Goal: Check status: Check status

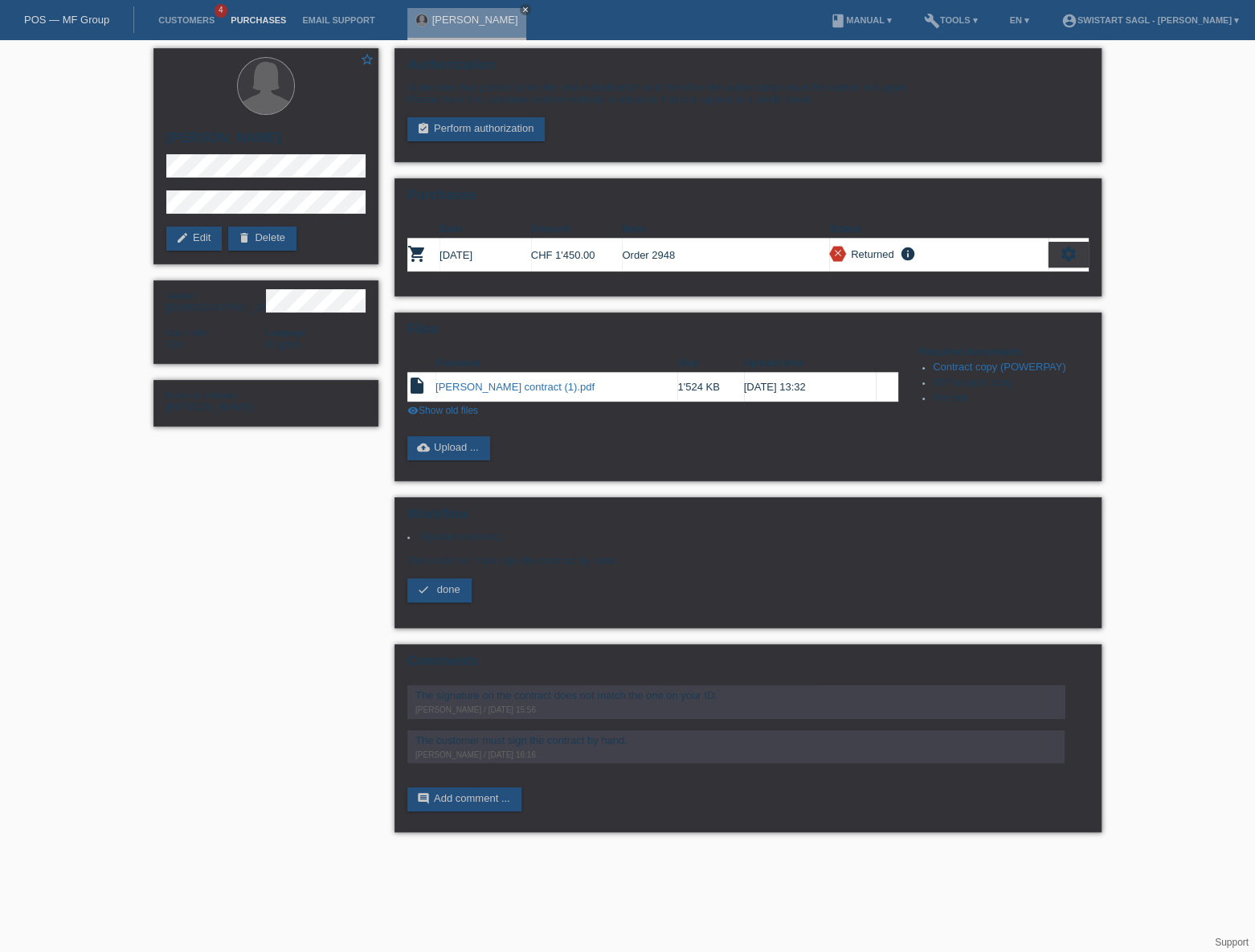
click at [251, 20] on link "Purchases" at bounding box center [259, 20] width 71 height 10
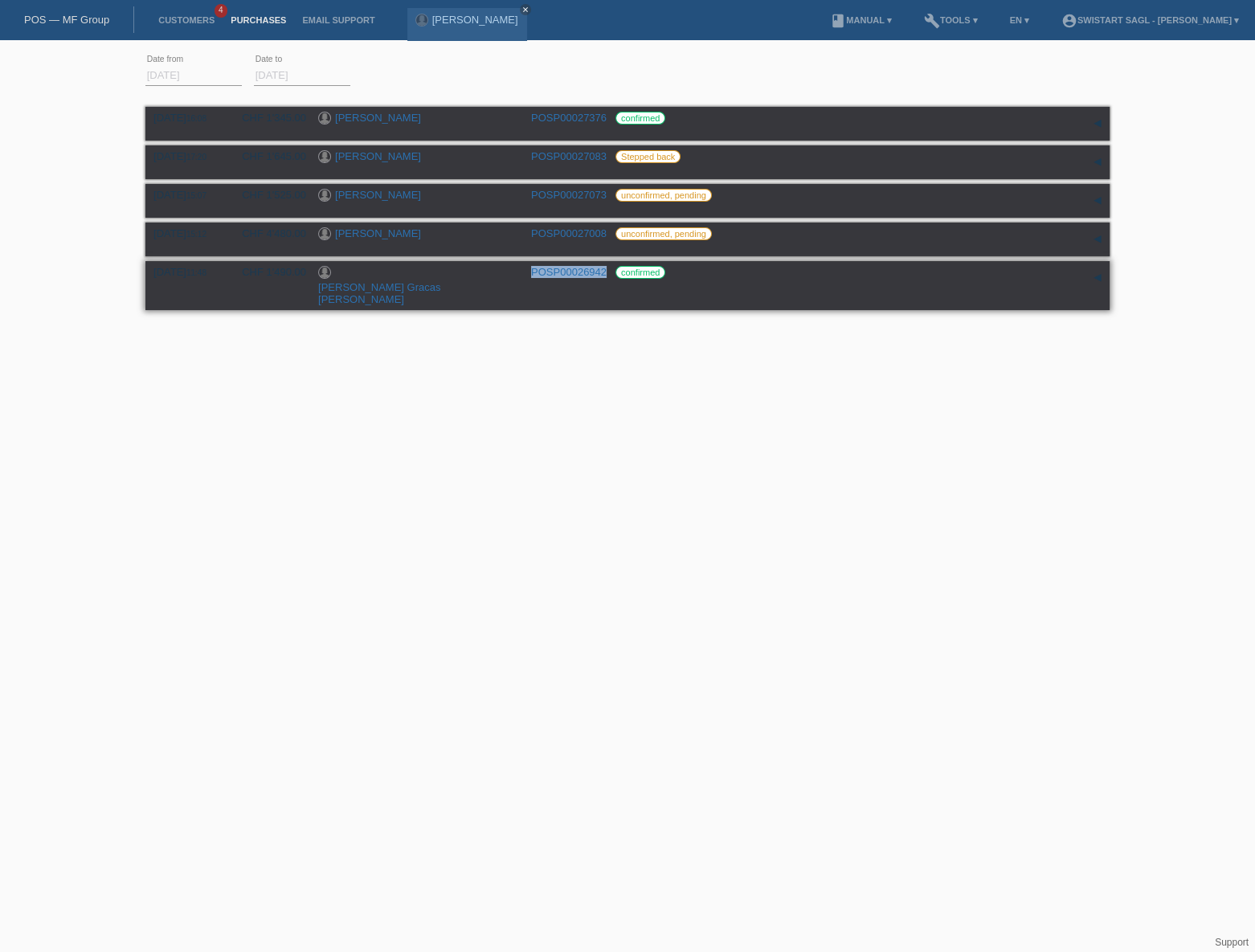
drag, startPoint x: 607, startPoint y: 273, endPoint x: 534, endPoint y: 273, distance: 73.0
click at [534, 273] on div "02.09.2025 11:48 CHF 1'490.00 Maria das Gracas Söllmann POSP00026942 confirmed" at bounding box center [627, 285] width 948 height 39
copy link "POSP00026942"
click at [346, 233] on link "[PERSON_NAME]" at bounding box center [378, 233] width 86 height 12
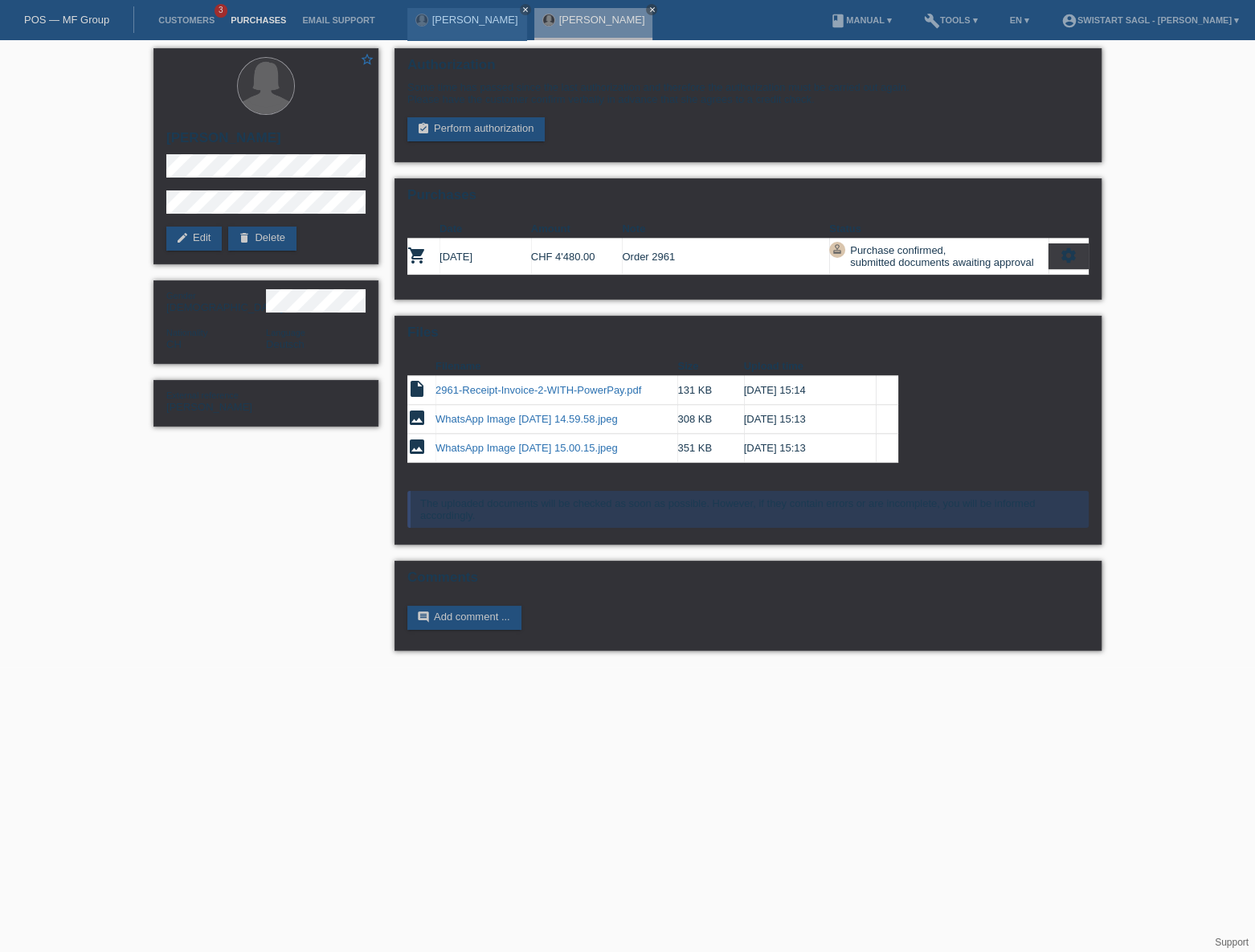
click at [245, 24] on link "Purchases" at bounding box center [259, 20] width 71 height 10
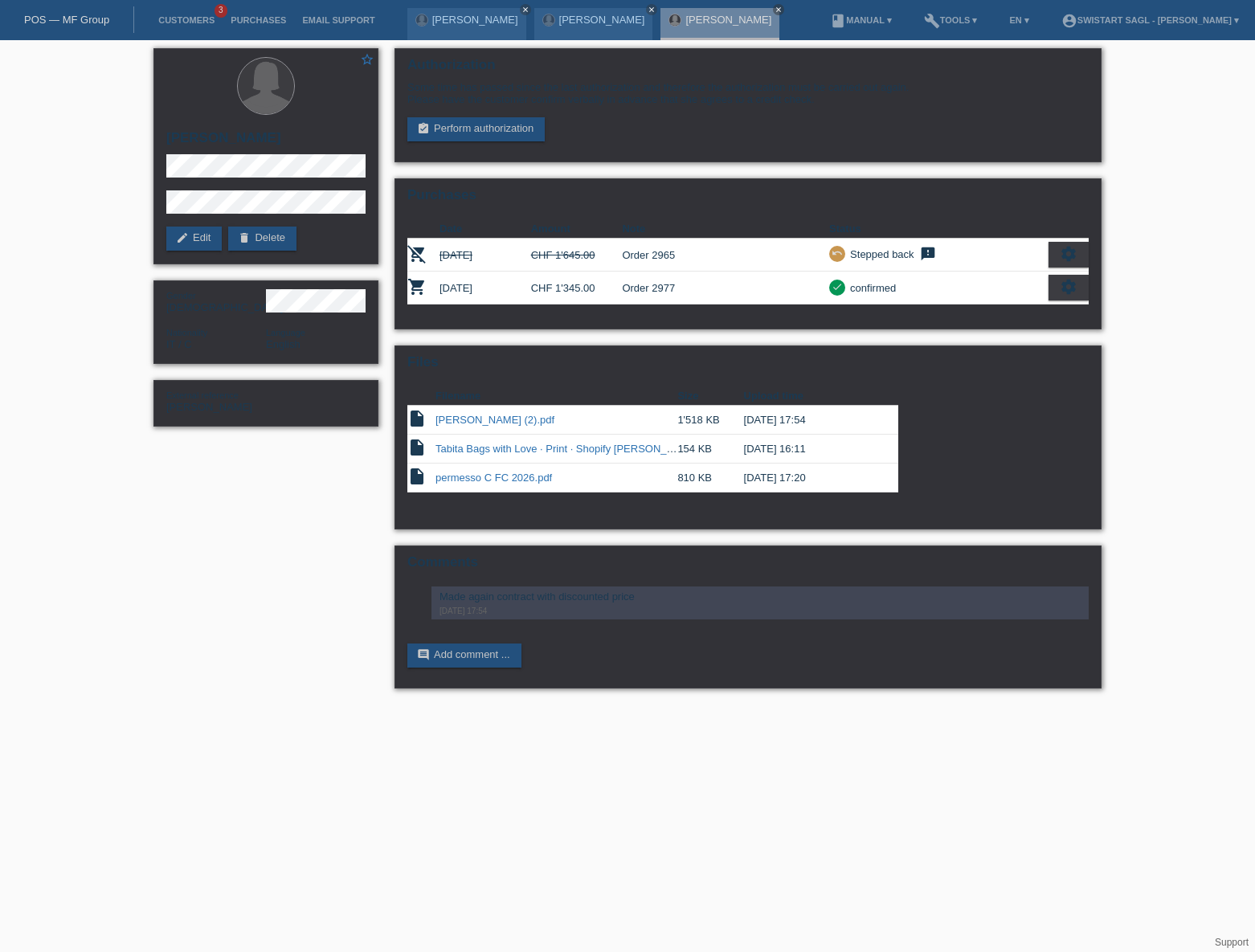
click at [1068, 283] on icon "settings" at bounding box center [1069, 287] width 17 height 17
click at [1142, 281] on div "star_border [PERSON_NAME] edit Edit delete Delete Gender [DEMOGRAPHIC_DATA] Nat…" at bounding box center [627, 372] width 1255 height 665
drag, startPoint x: 692, startPoint y: 281, endPoint x: 523, endPoint y: 283, distance: 169.0
click at [523, 283] on tr "shopping_cart 11.09.2025 CHF 1'345.00 Order 2977 check confirmed" at bounding box center [748, 288] width 681 height 33
click at [618, 299] on td "CHF 1'345.00" at bounding box center [577, 288] width 91 height 33
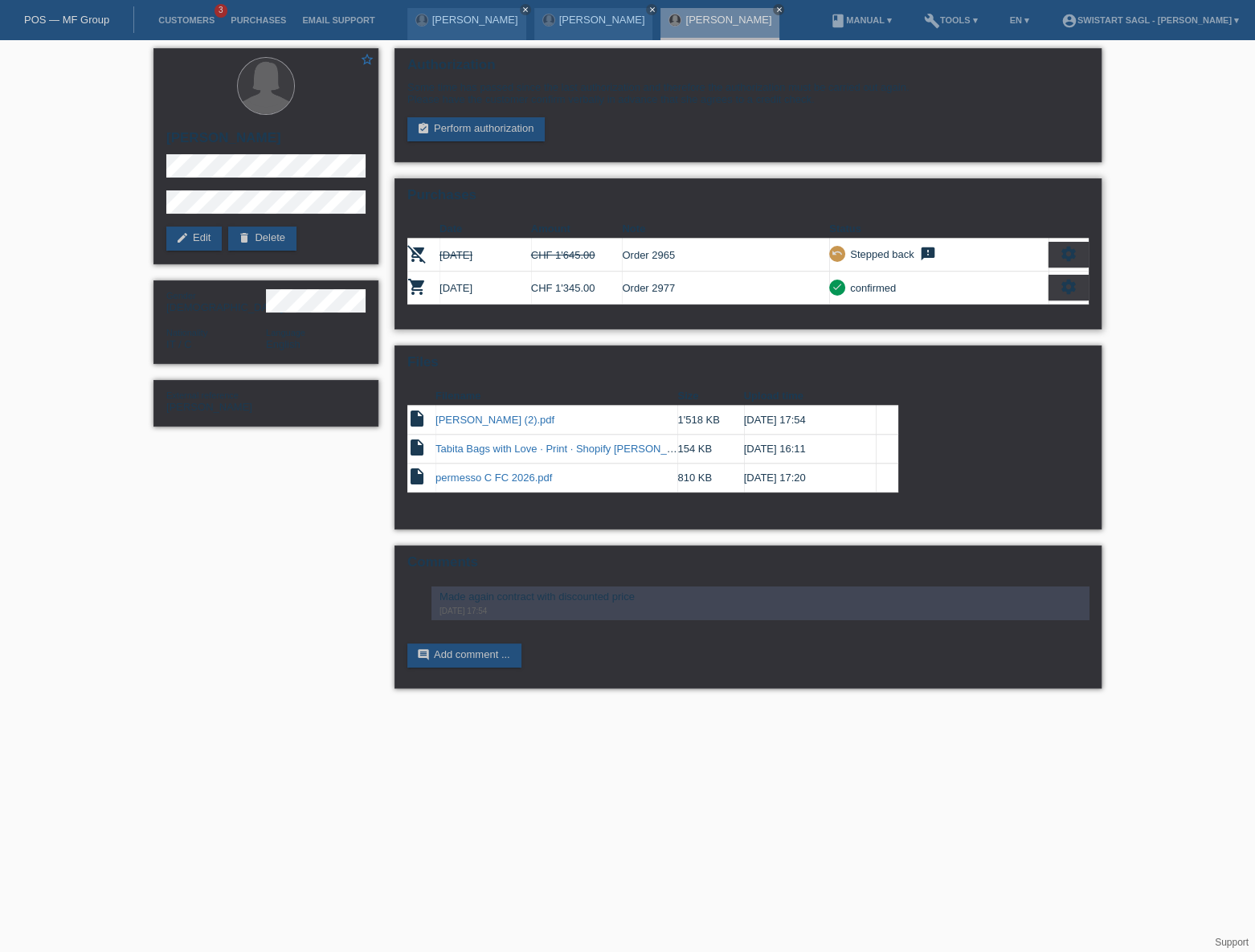
click at [1060, 281] on icon "settings" at bounding box center [1069, 287] width 17 height 17
click at [1157, 260] on div "star_border Francesca Citterio edit Edit delete Delete Gender Female Nationalit…" at bounding box center [627, 372] width 1255 height 665
click at [1168, 200] on div "star_border Francesca Citterio edit Edit delete Delete Gender Female Nationalit…" at bounding box center [627, 372] width 1255 height 665
click at [1157, 90] on div "star_border Francesca Citterio edit Edit delete Delete Gender Female Nationalit…" at bounding box center [627, 372] width 1255 height 665
click at [1062, 121] on div "Some time has passed since the last authorization and therefore the authorizati…" at bounding box center [748, 111] width 681 height 60
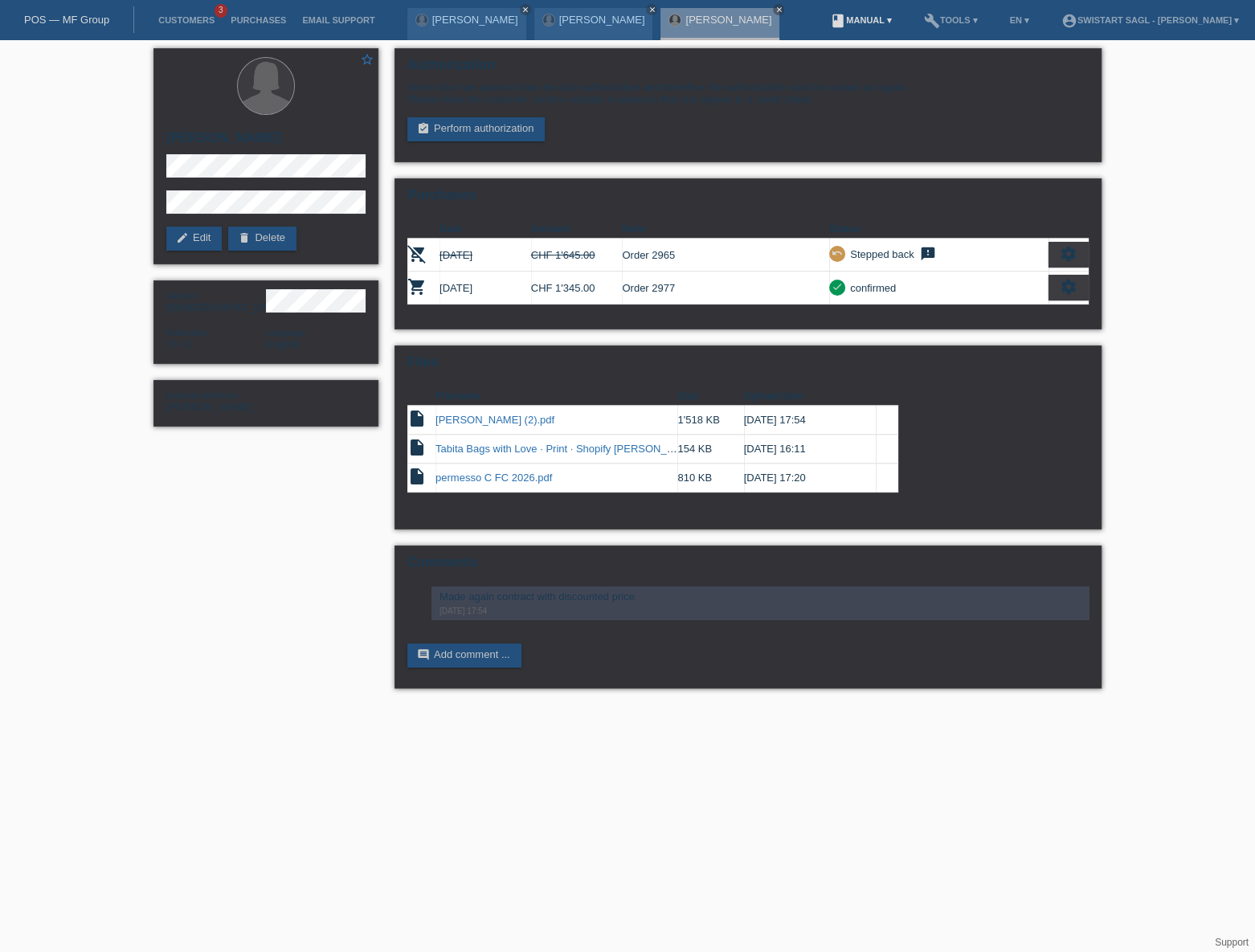
click at [860, 25] on link "book Manual ▾" at bounding box center [860, 20] width 78 height 10
click at [858, 24] on link "book Manual ▾" at bounding box center [860, 20] width 78 height 10
click at [1175, 165] on div "star_border Francesca Citterio edit Edit delete Delete Gender Female Nationalit…" at bounding box center [627, 372] width 1255 height 665
click at [450, 30] on div "Maria Vieira Dias close" at bounding box center [467, 24] width 119 height 32
click at [458, 29] on div "[PERSON_NAME] close" at bounding box center [467, 24] width 119 height 32
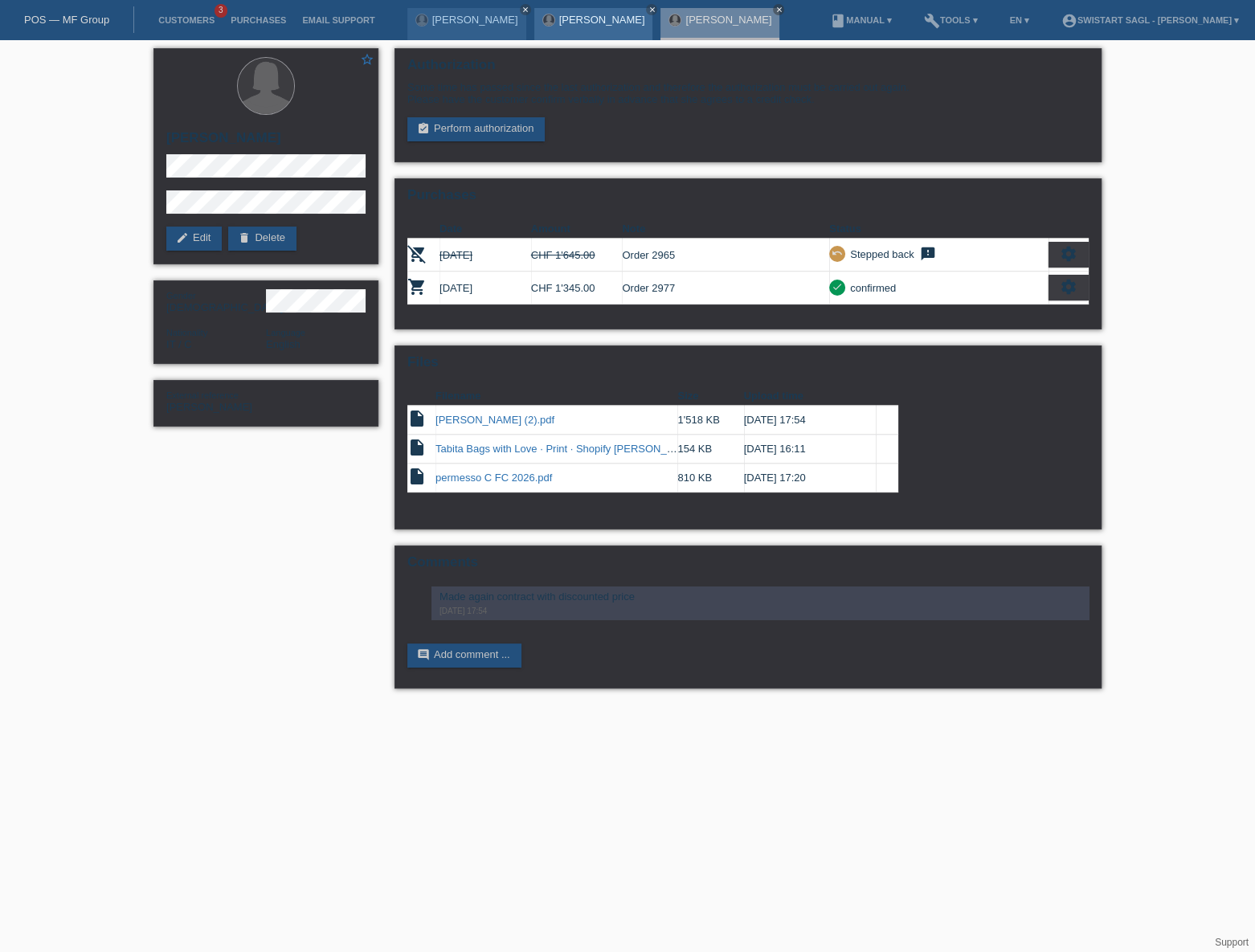
click at [564, 22] on link "[PERSON_NAME]" at bounding box center [602, 20] width 86 height 12
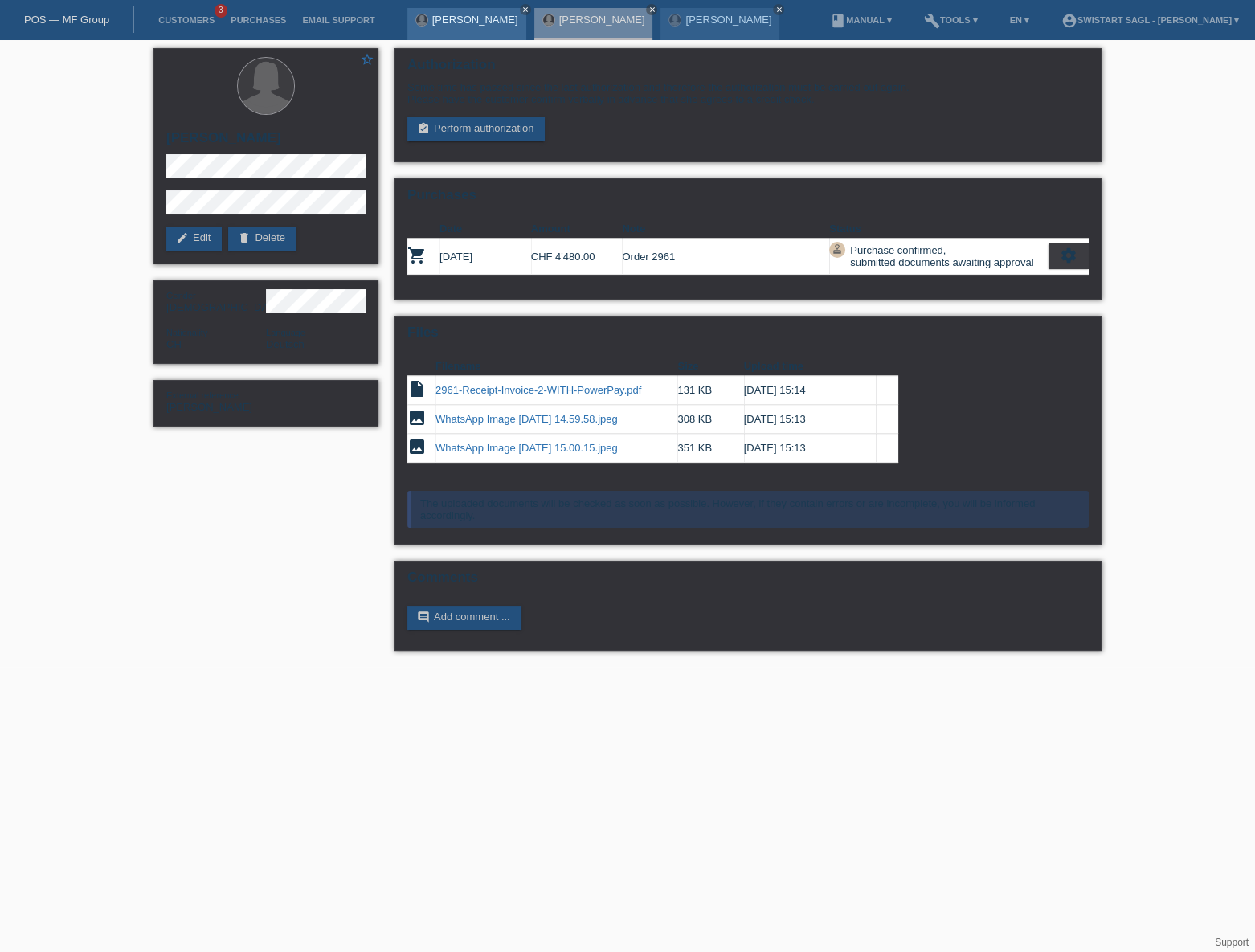
click at [458, 27] on div "[PERSON_NAME] close" at bounding box center [467, 24] width 119 height 32
click at [476, 24] on link "[PERSON_NAME]" at bounding box center [475, 20] width 86 height 12
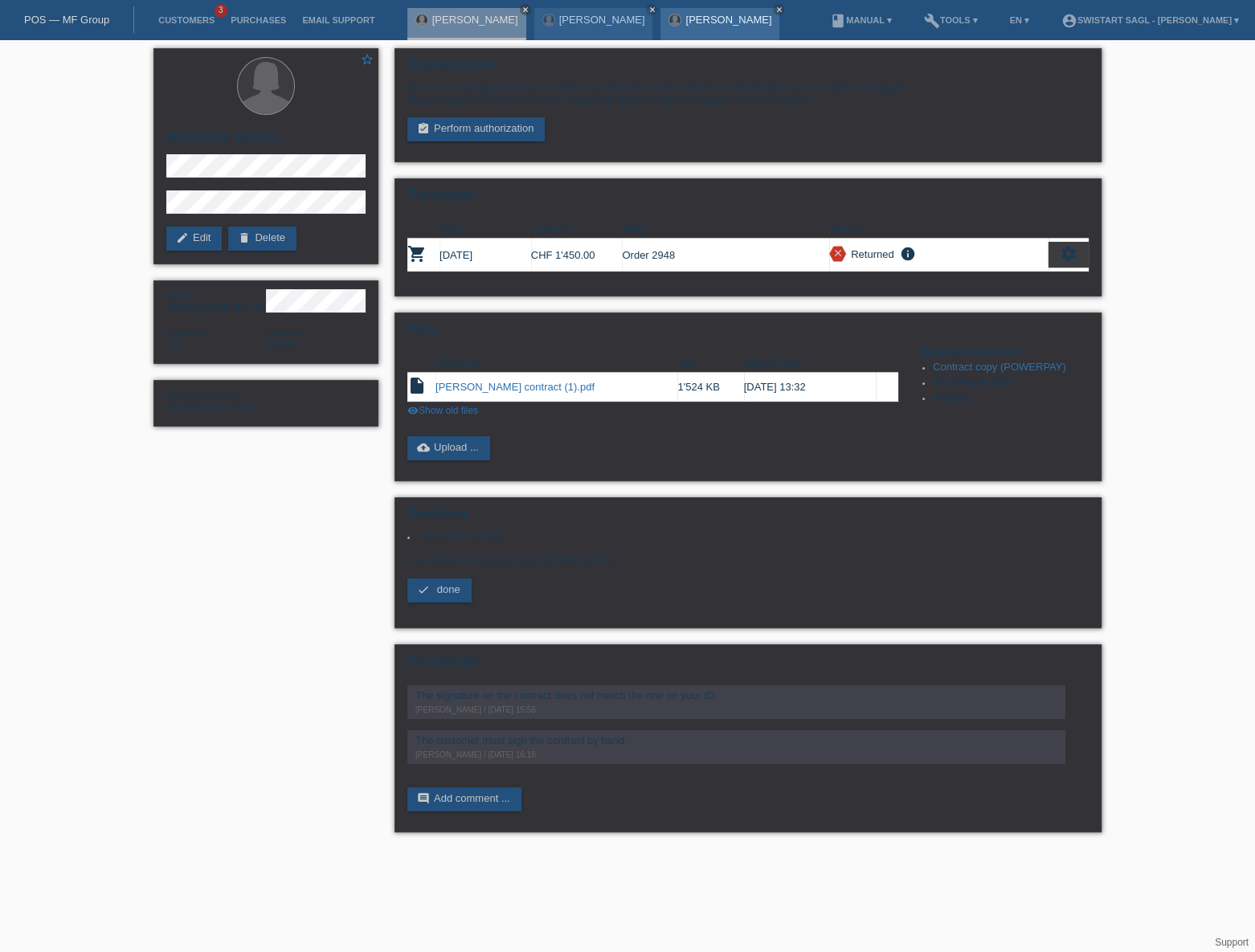
click at [703, 26] on div "[PERSON_NAME] close" at bounding box center [719, 24] width 119 height 32
click at [685, 21] on link "[PERSON_NAME]" at bounding box center [728, 20] width 86 height 12
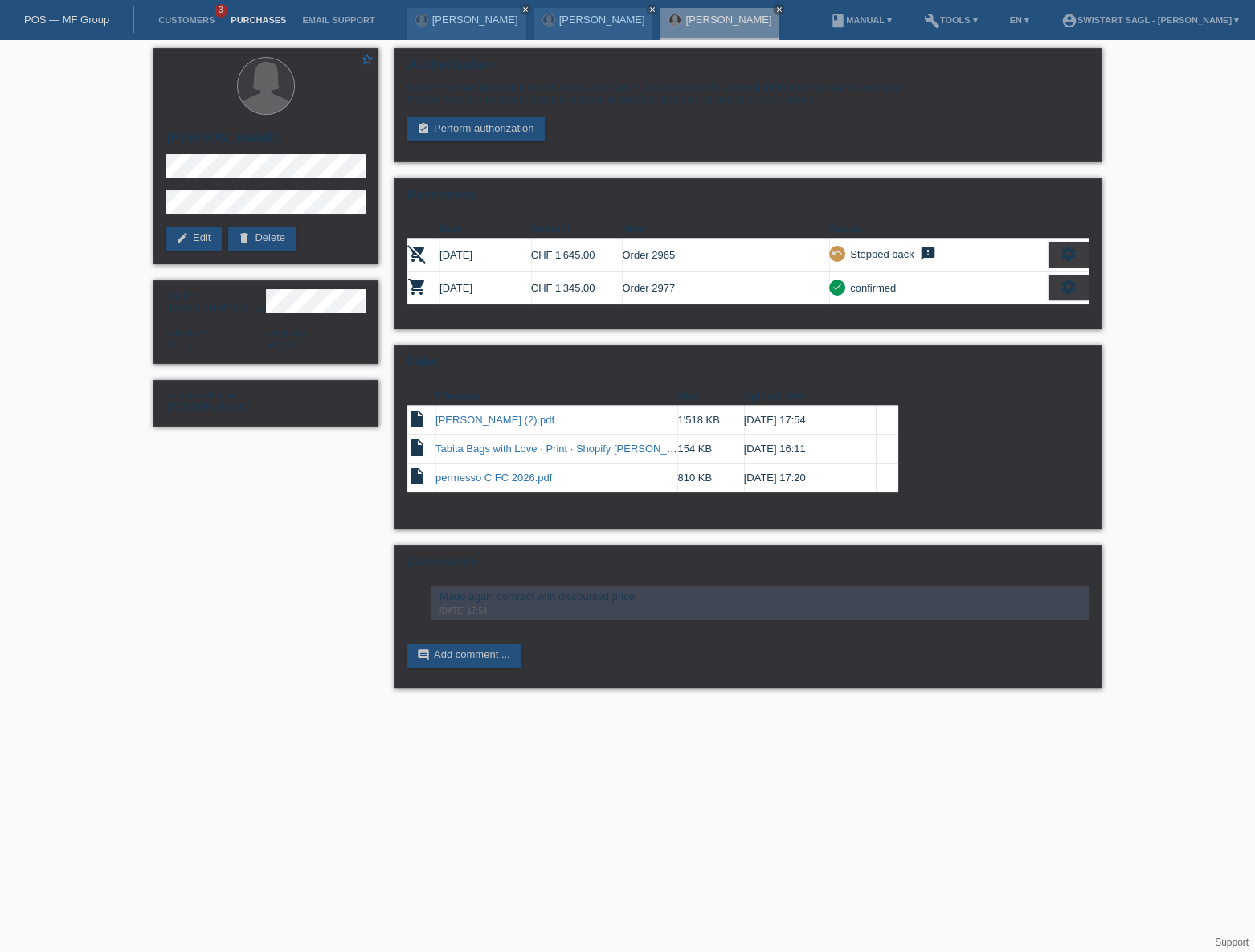
click at [240, 24] on link "Purchases" at bounding box center [259, 20] width 71 height 10
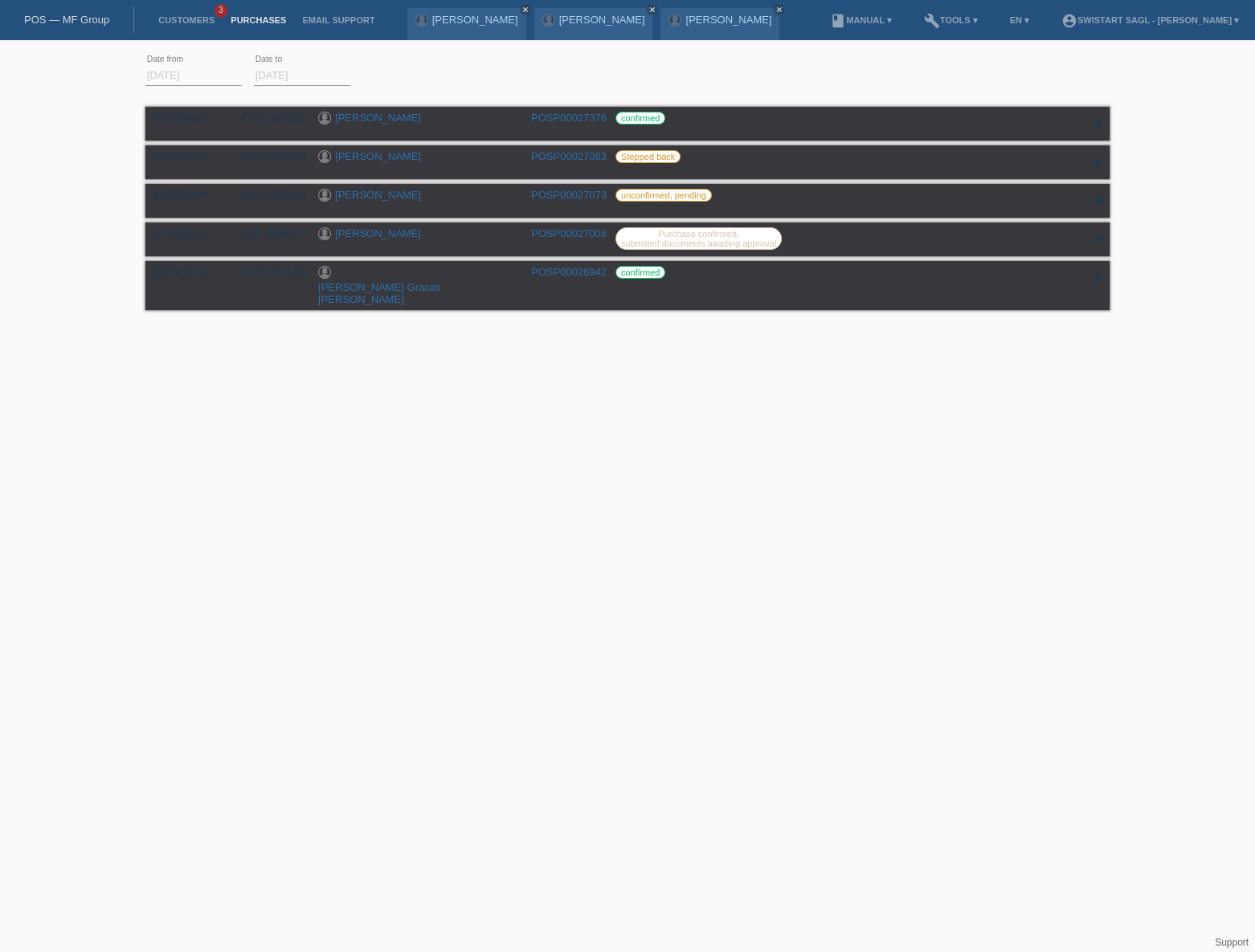
click at [530, 315] on html "POS — MF Group Customers 3 Purchases Email Support [PERSON_NAME] close close" at bounding box center [627, 158] width 1255 height 315
click at [362, 232] on link "[PERSON_NAME]" at bounding box center [378, 233] width 86 height 12
